Goal: Communication & Community: Participate in discussion

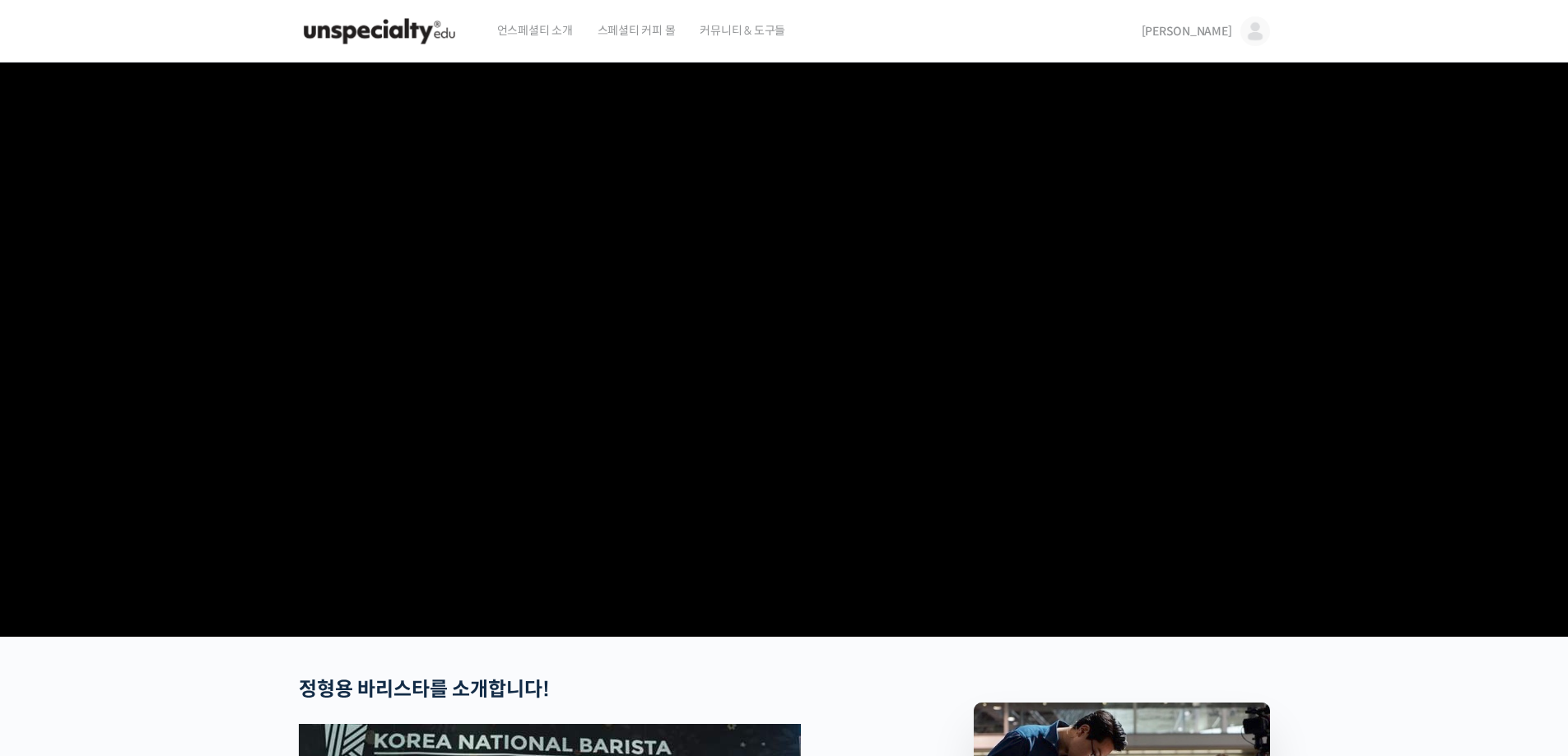
click at [1261, 32] on img at bounding box center [1256, 32] width 30 height 30
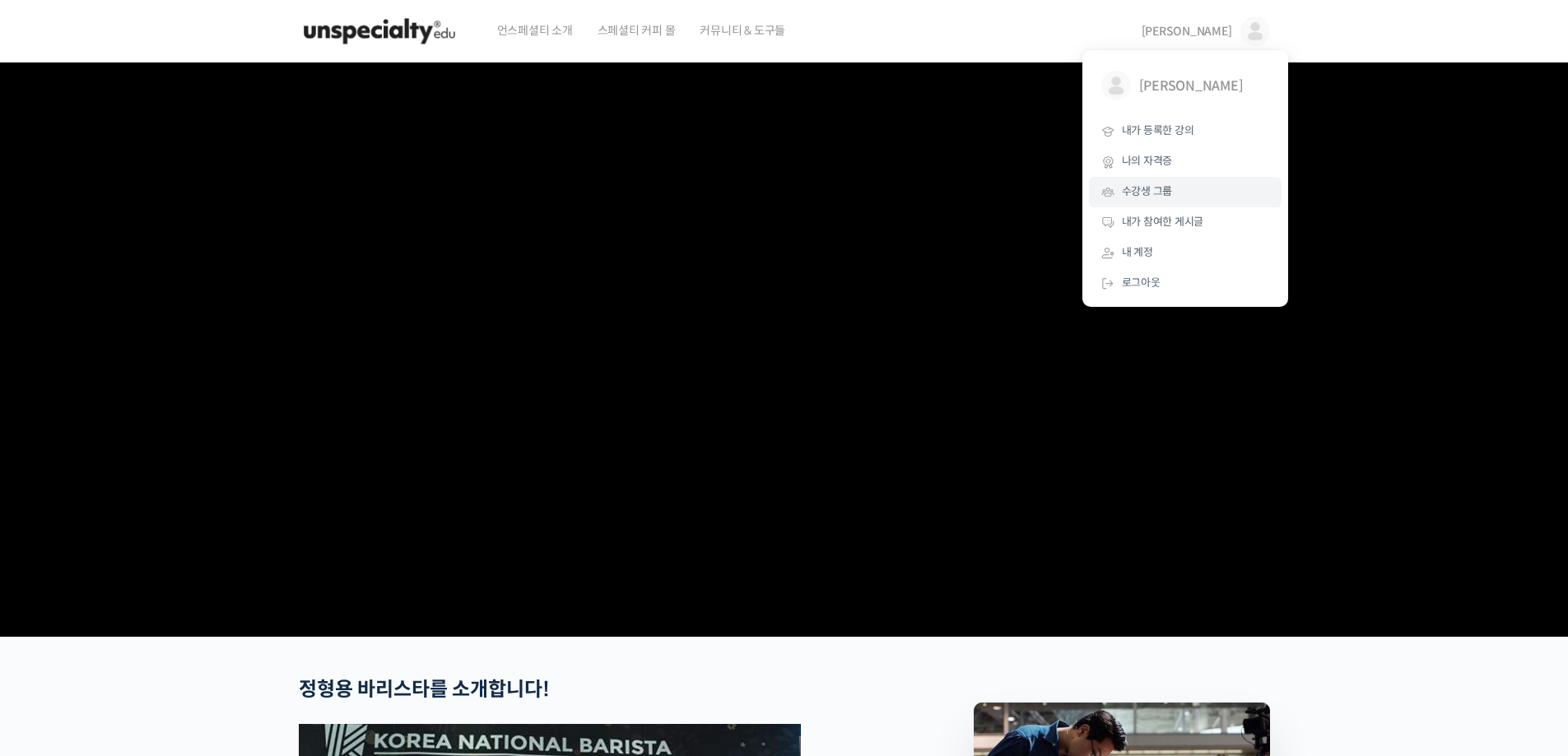
click at [1171, 197] on span "수강생 그룹" at bounding box center [1147, 191] width 51 height 14
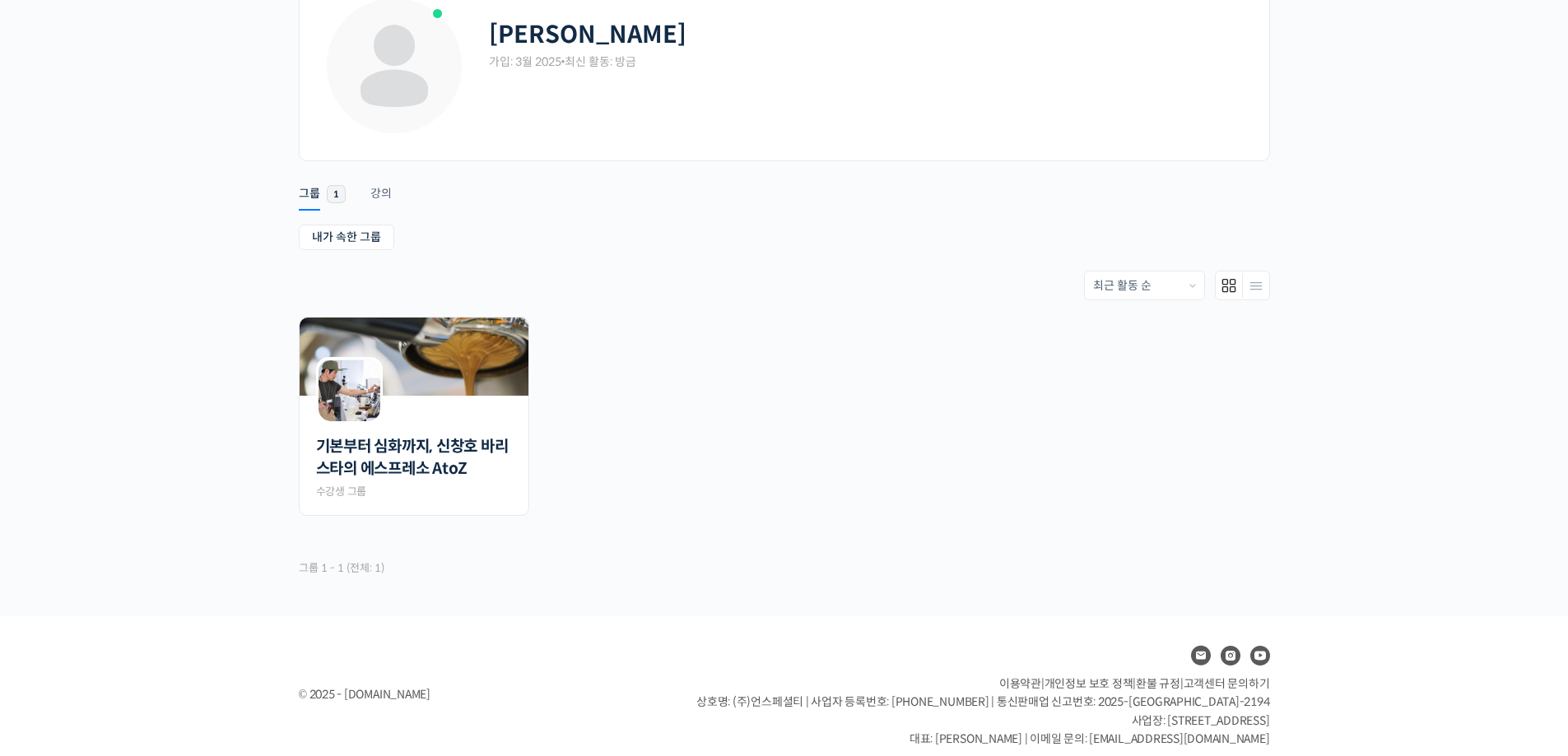
scroll to position [121, 0]
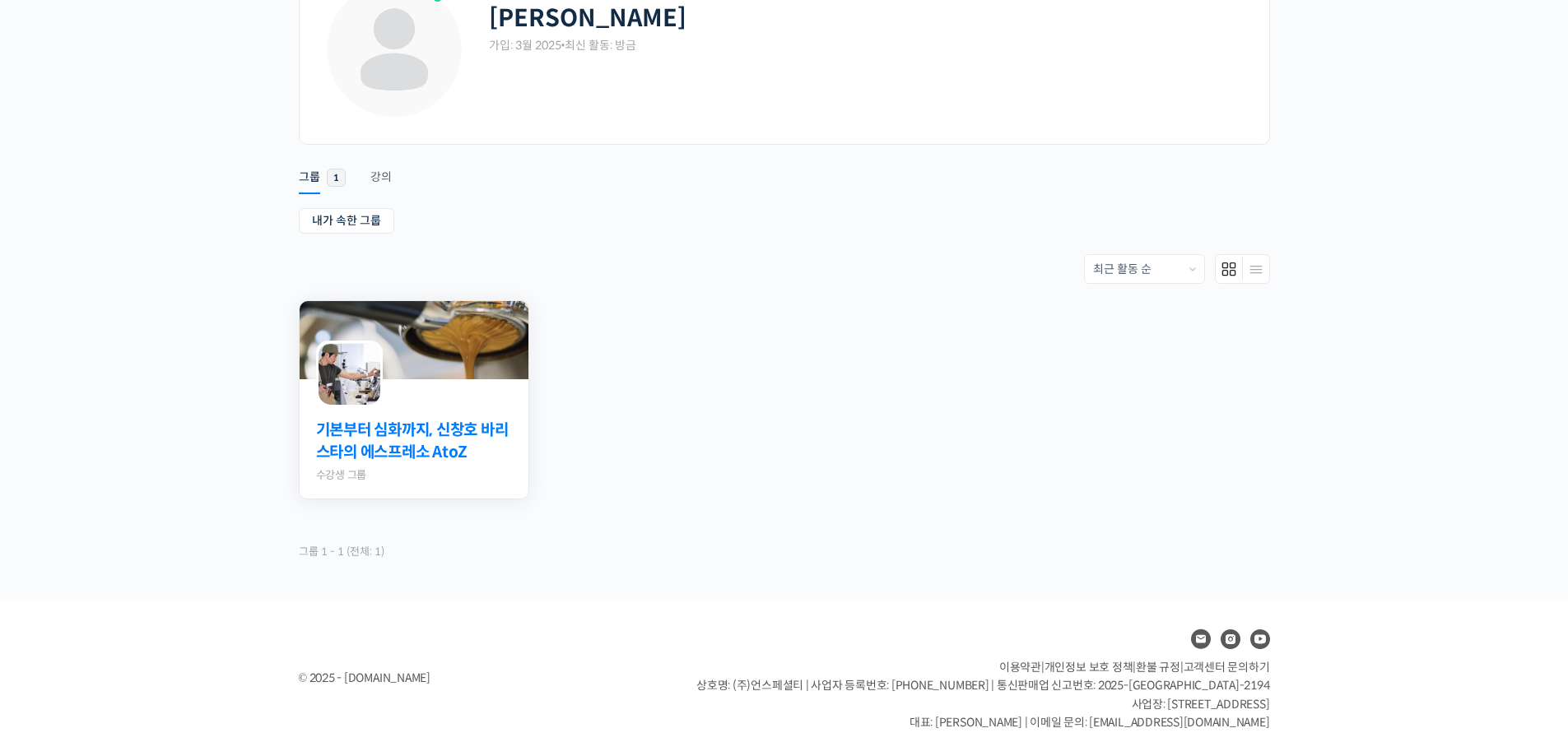
click at [432, 446] on link "기본부터 심화까지, 신창호 바리스타의 에스프레소 AtoZ" at bounding box center [414, 441] width 196 height 43
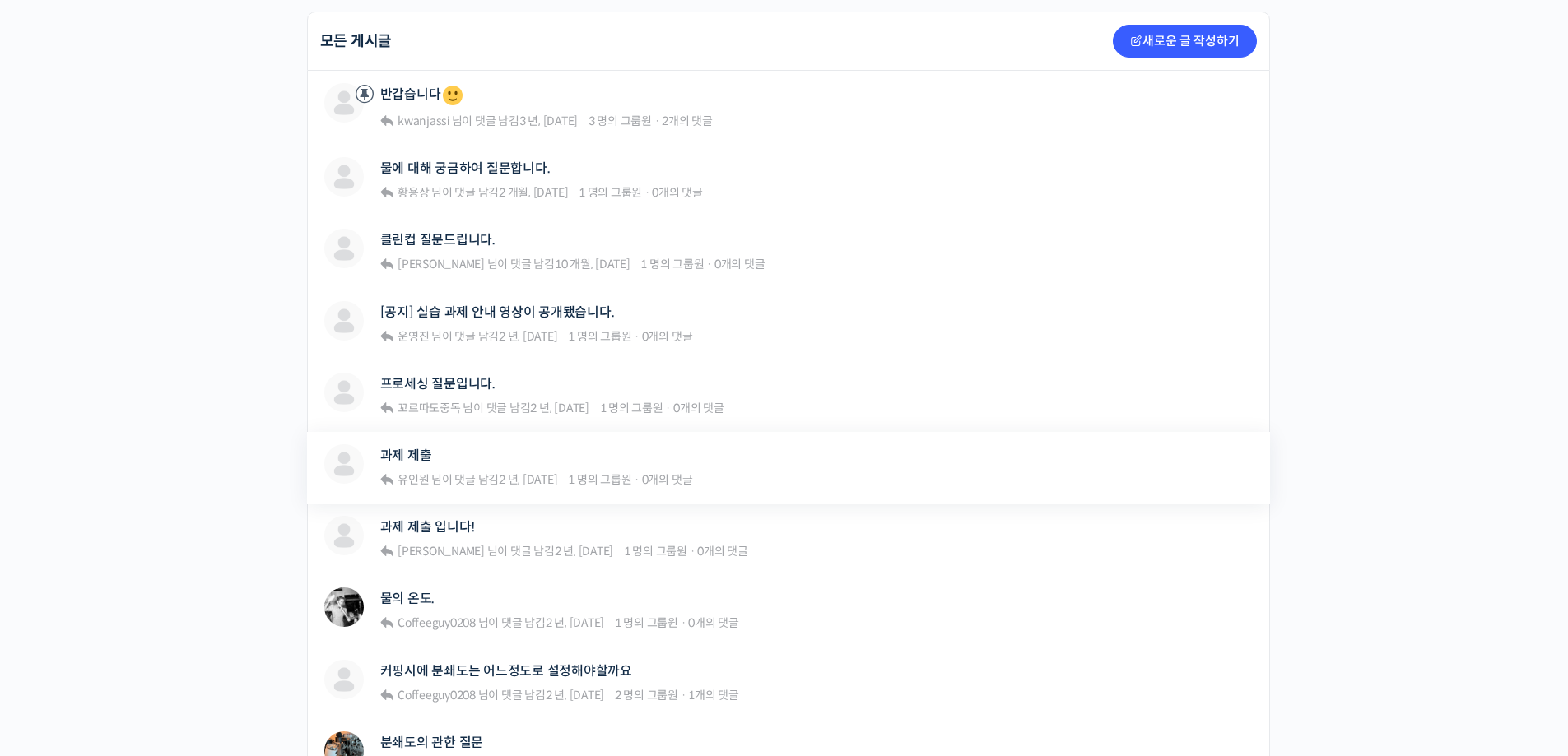
scroll to position [576, 0]
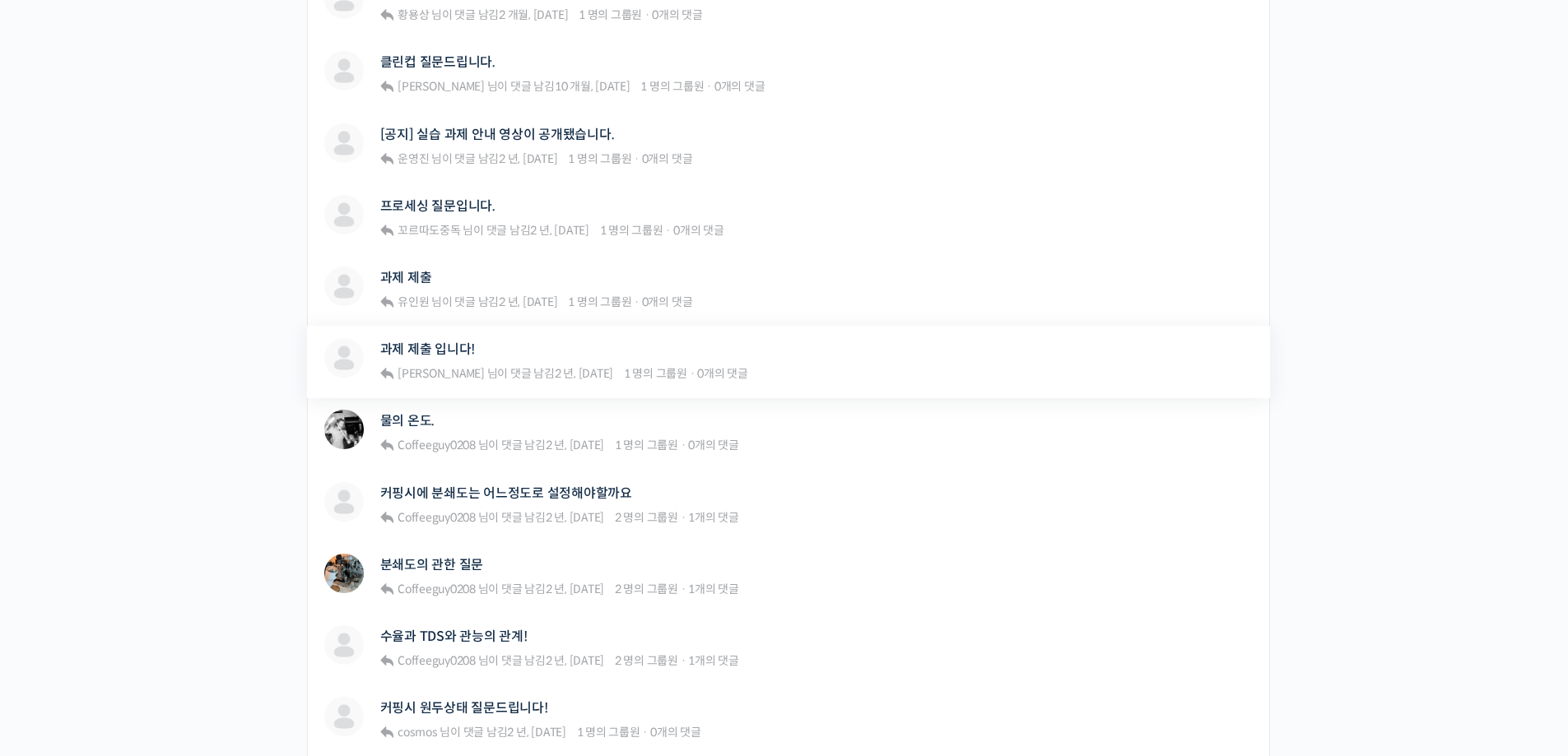
click at [489, 351] on div "과제 제출 입니다!" at bounding box center [564, 349] width 368 height 23
click at [471, 351] on link "과제 제출 입니다!" at bounding box center [428, 349] width 96 height 16
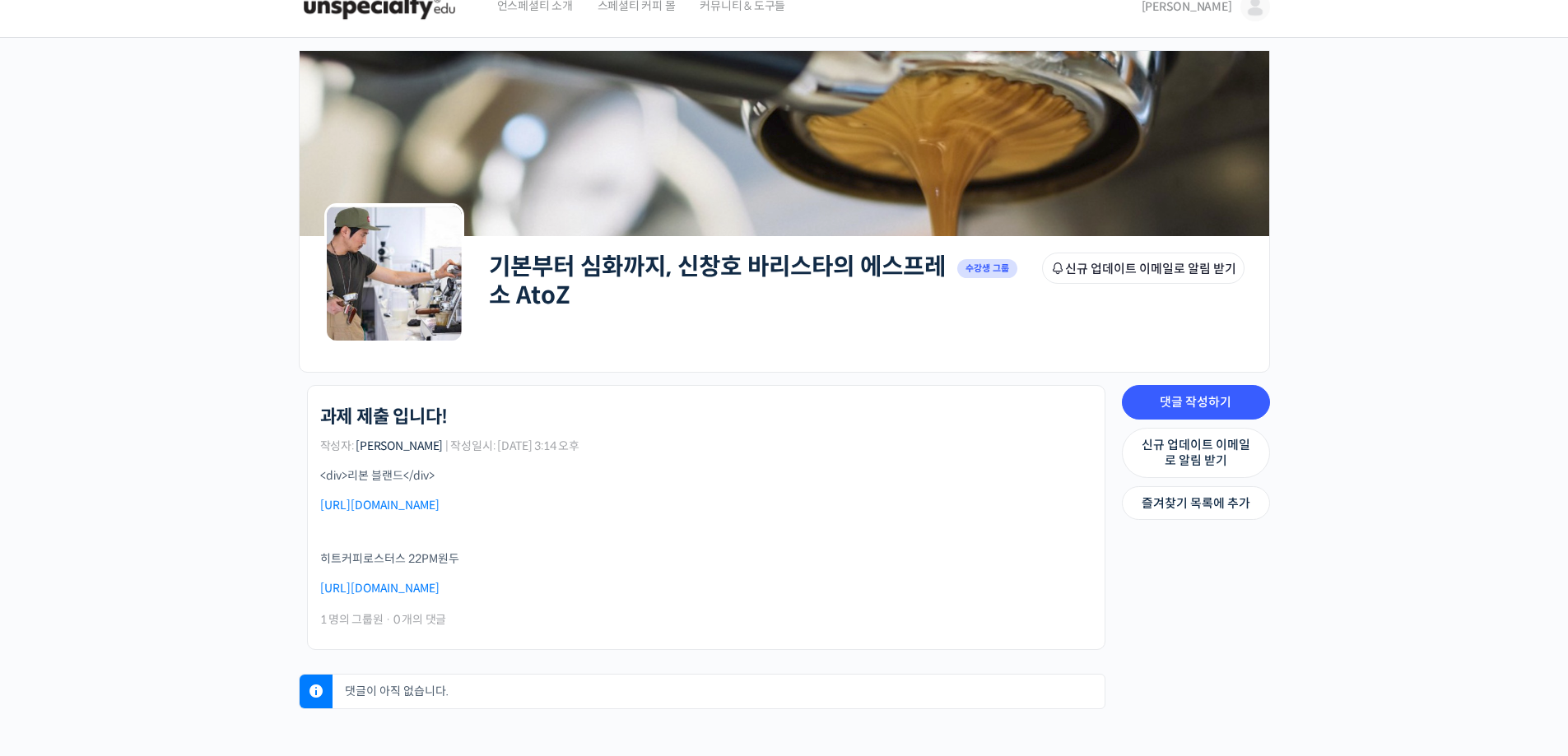
scroll to position [24, 0]
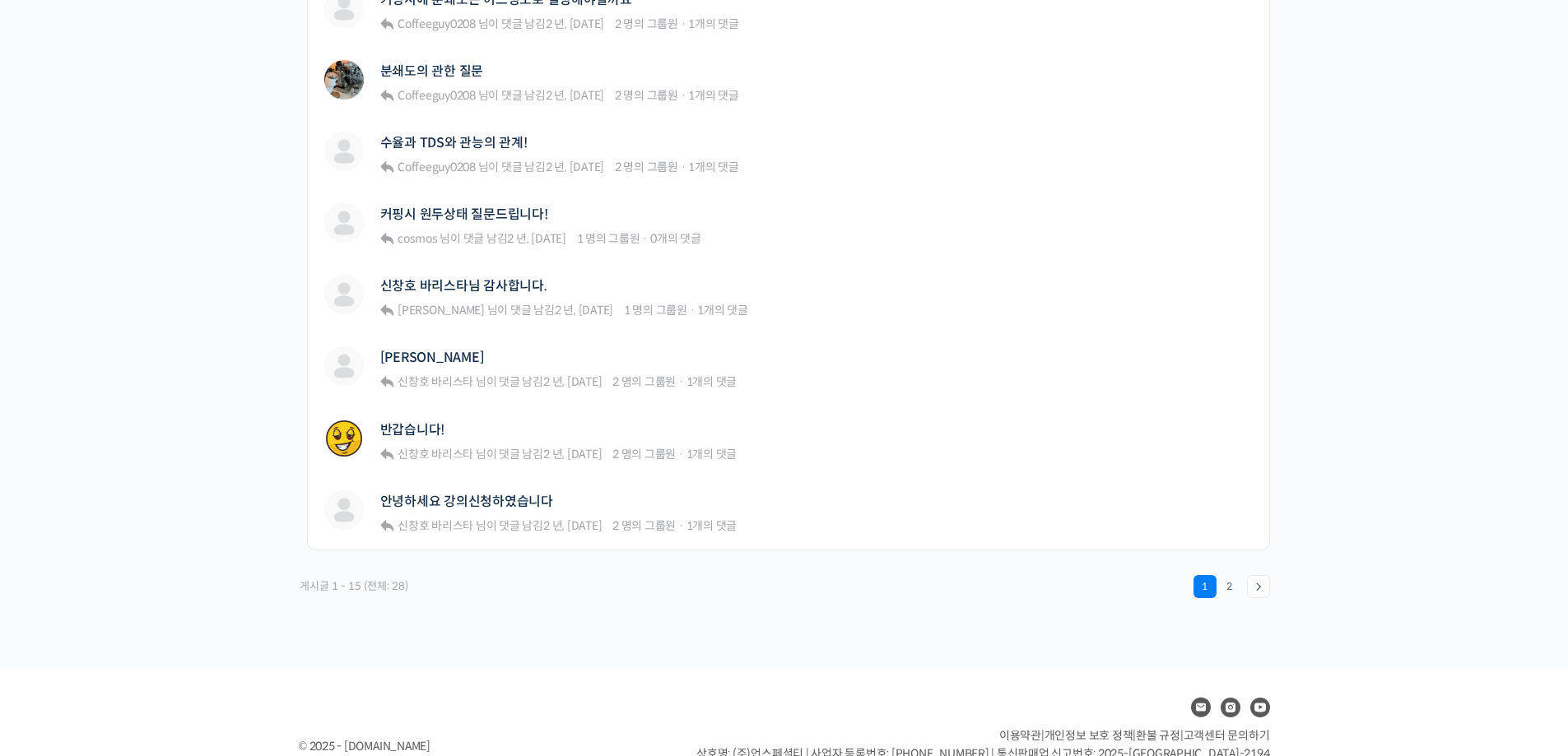
scroll to position [1139, 0]
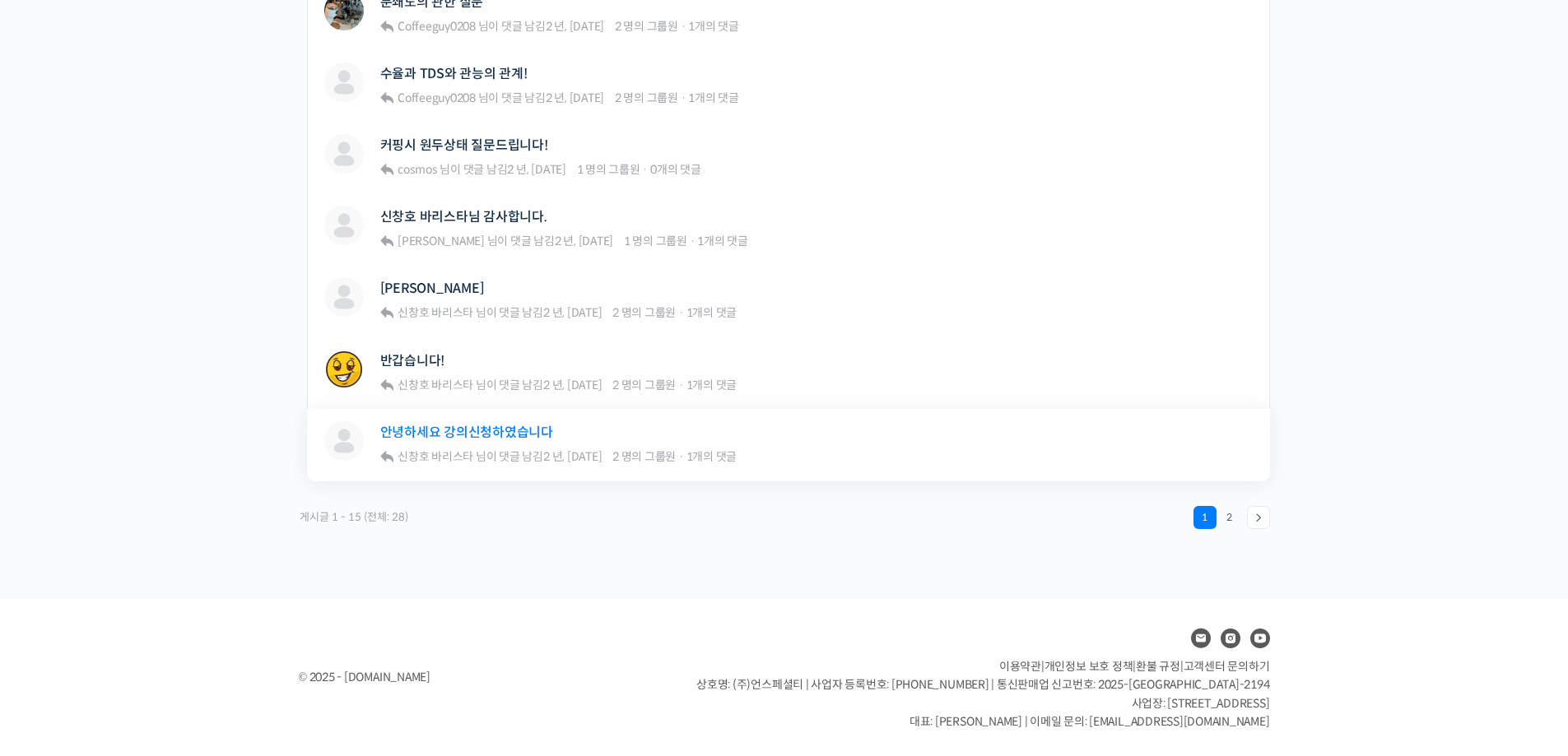
click at [499, 426] on link "안녕하세요 강의신청하였습니다" at bounding box center [466, 432] width 173 height 16
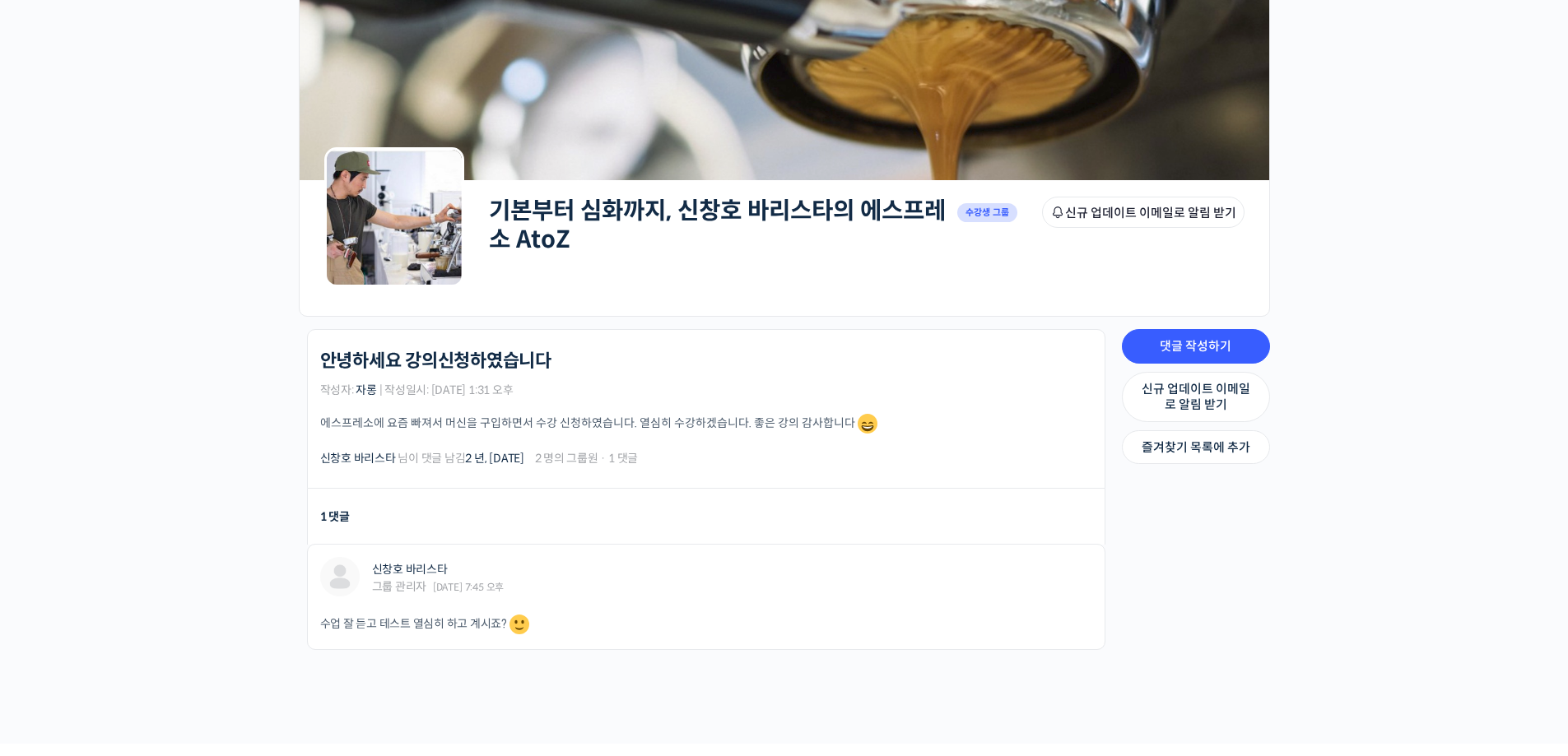
scroll to position [225, 0]
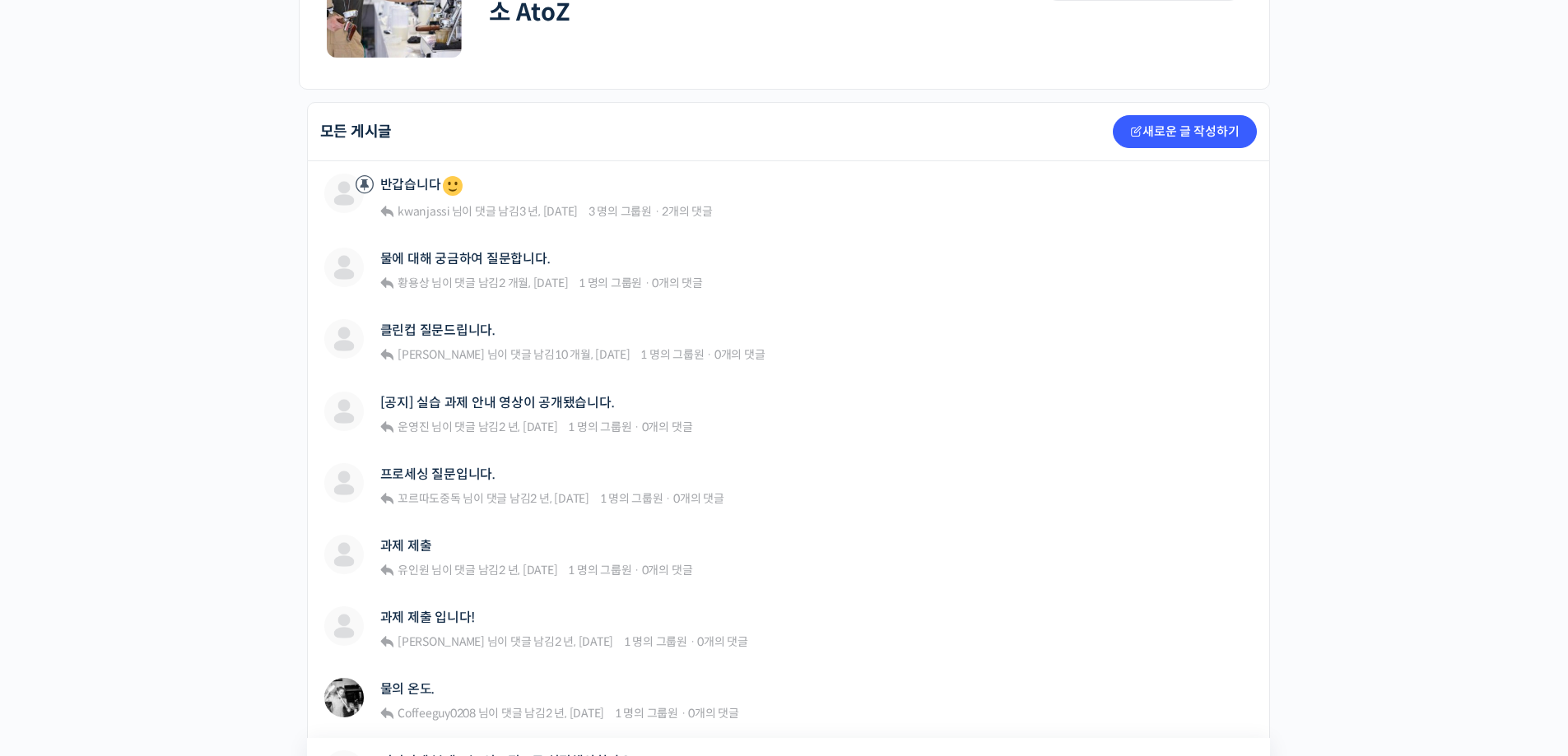
scroll to position [658, 0]
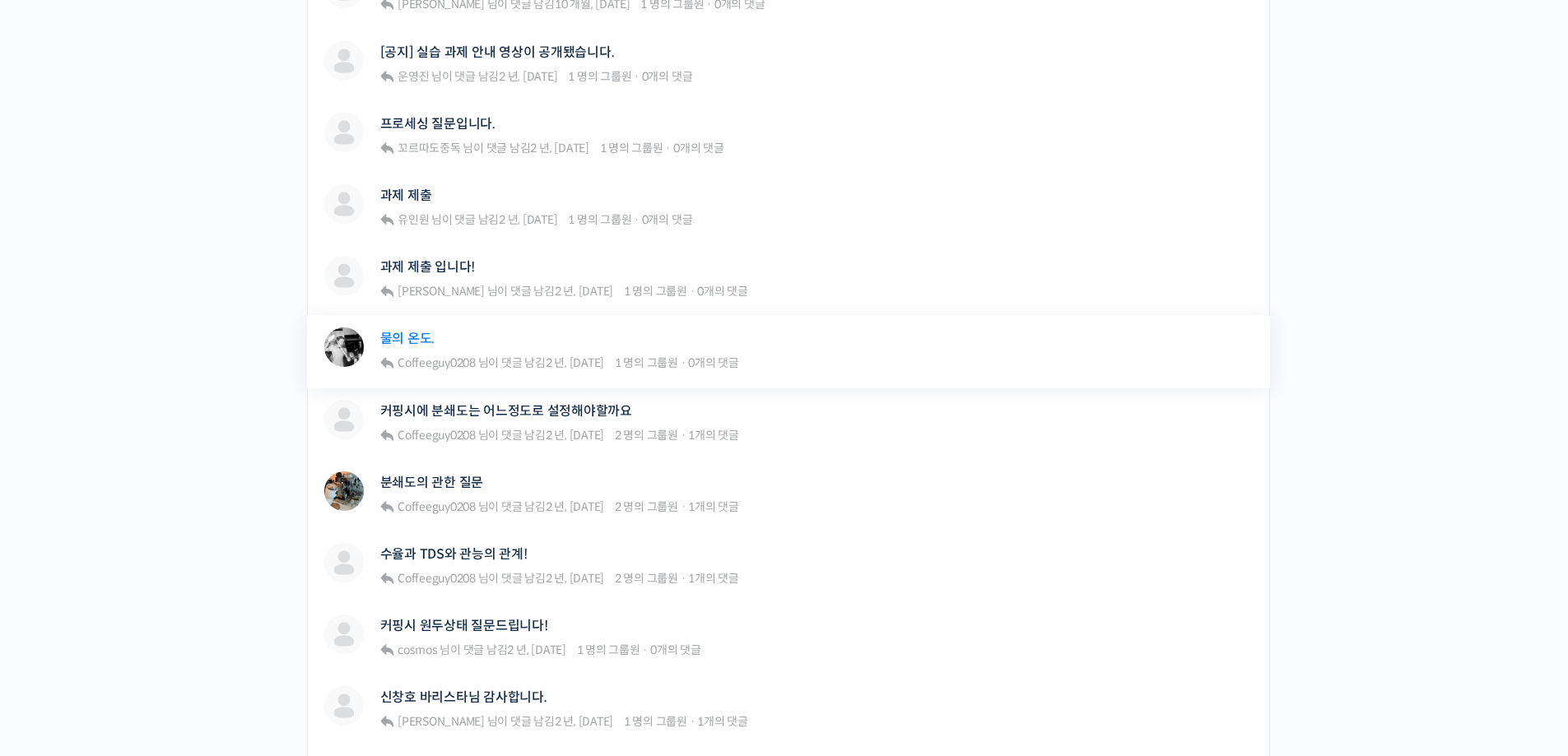
click at [407, 342] on link "물의 온도." at bounding box center [408, 338] width 55 height 16
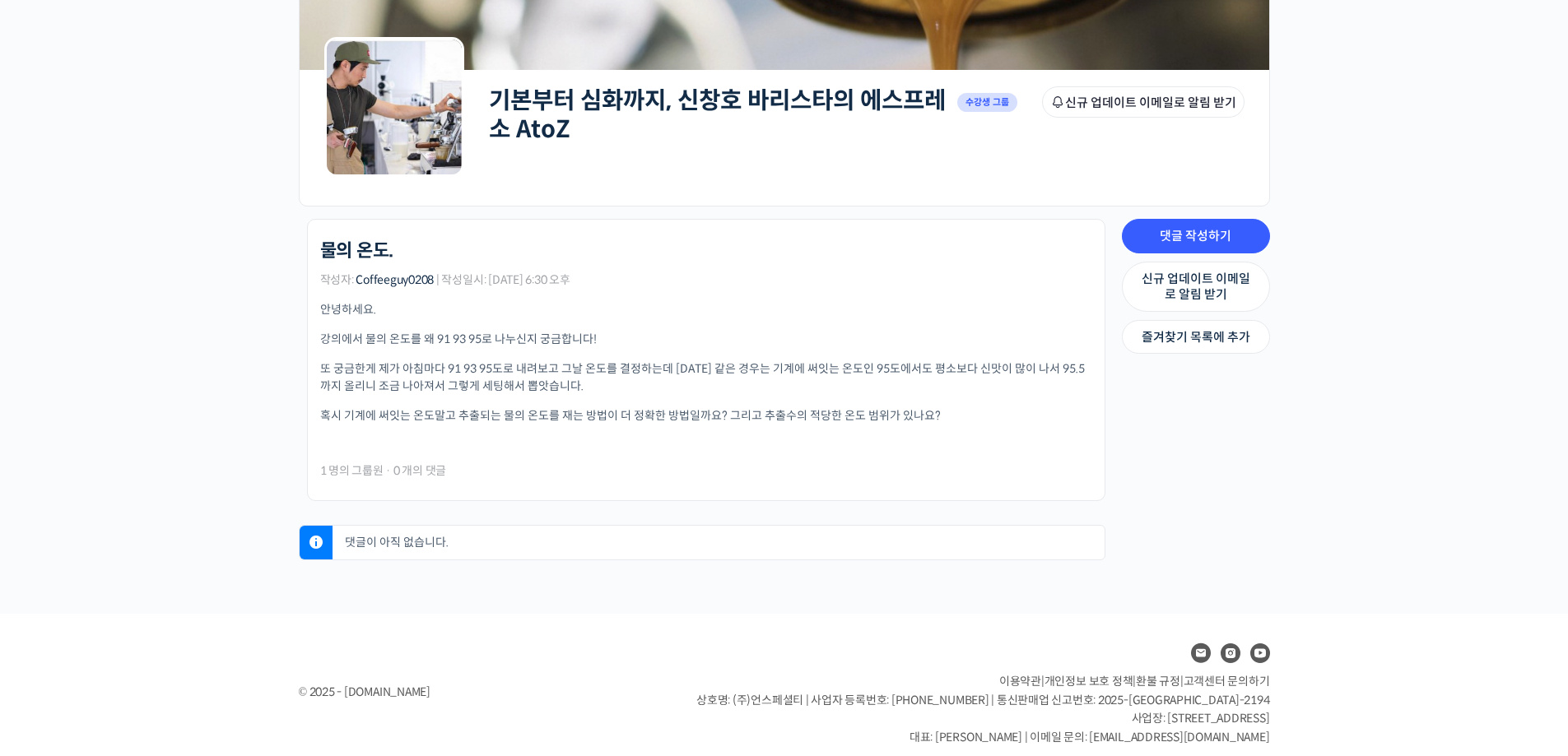
scroll to position [206, 0]
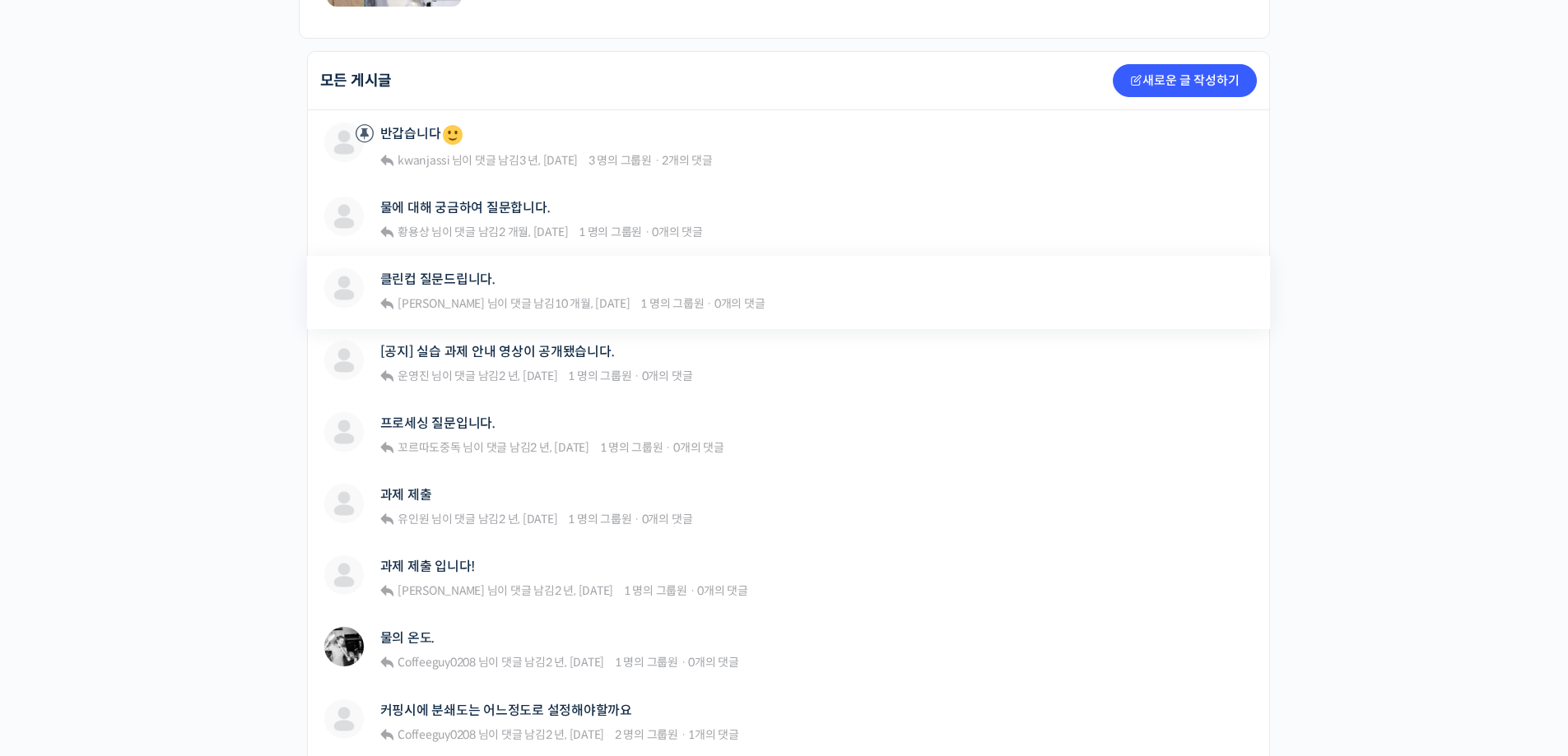
scroll to position [329, 0]
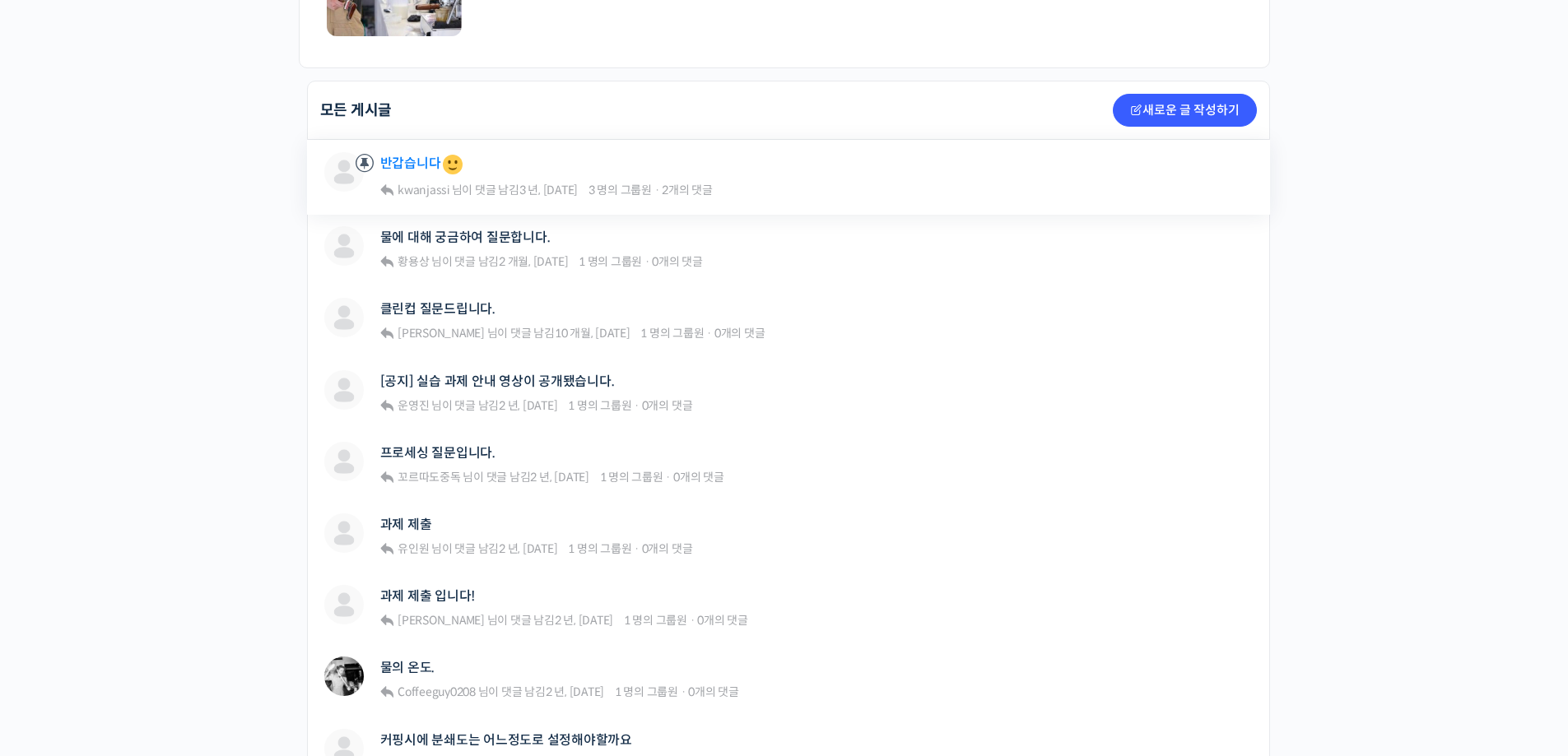
click at [391, 163] on link "반갑습니다" at bounding box center [423, 165] width 86 height 25
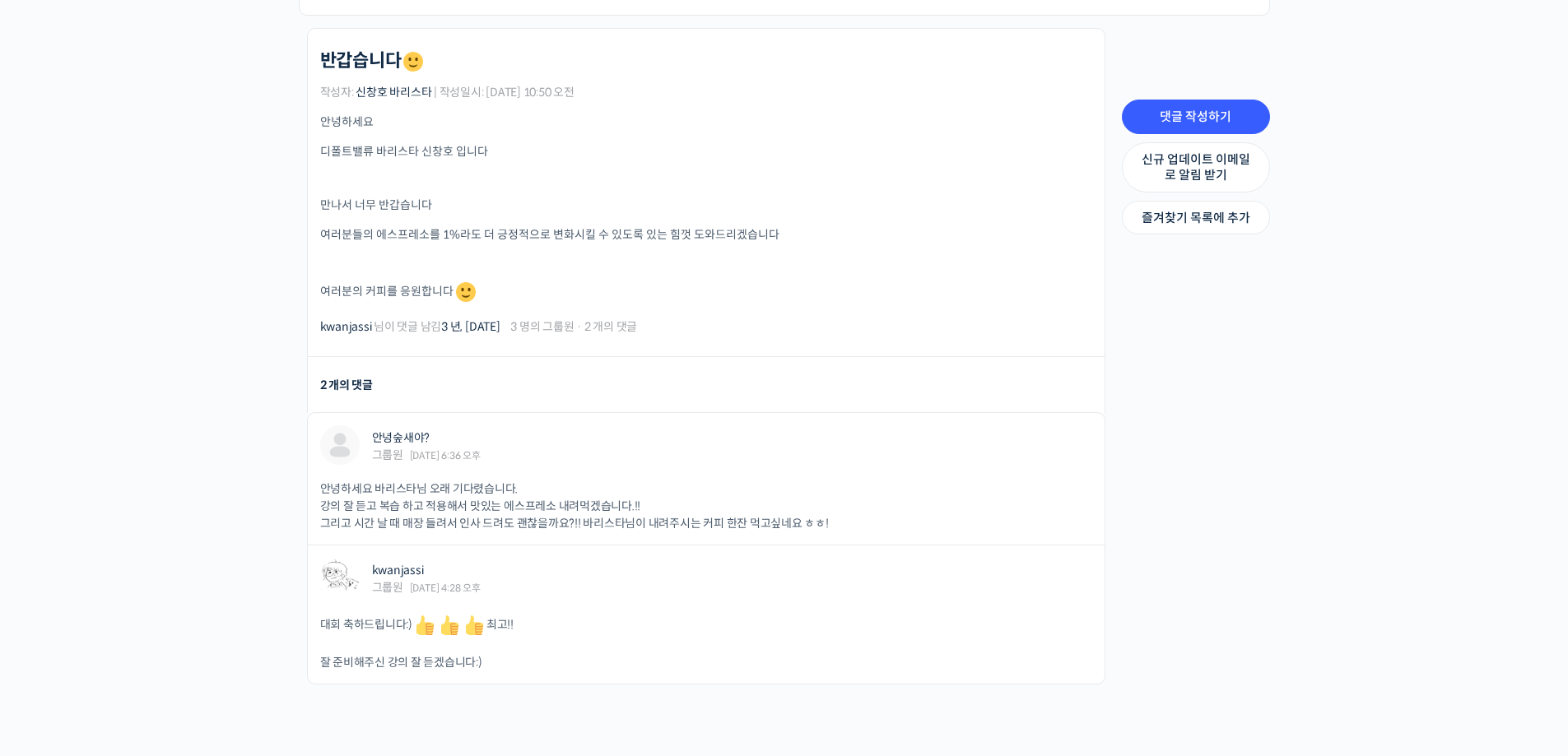
scroll to position [412, 0]
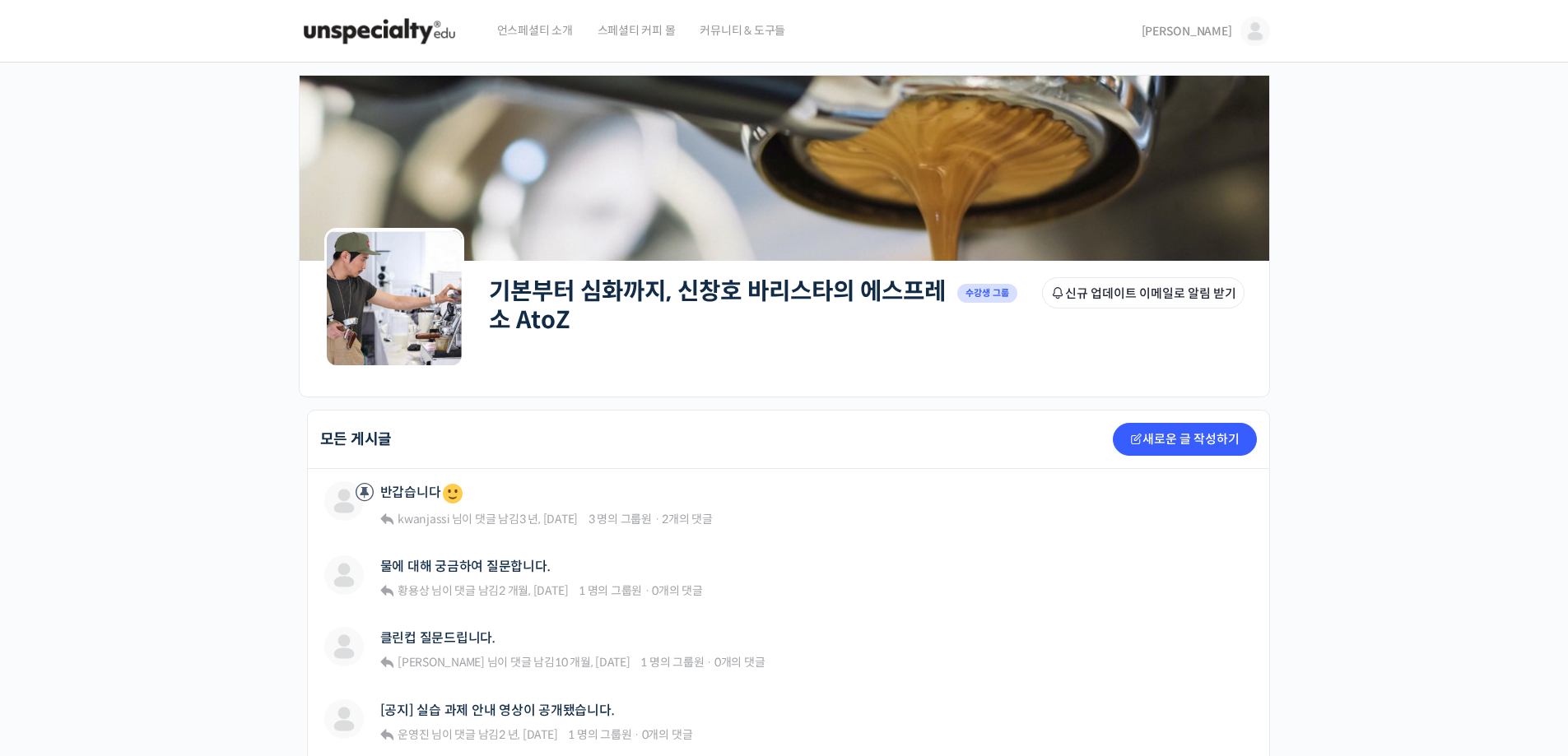
click at [723, 19] on span "커뮤니티 & 도구들" at bounding box center [742, 30] width 86 height 63
